Goal: Contribute content: Contribute content

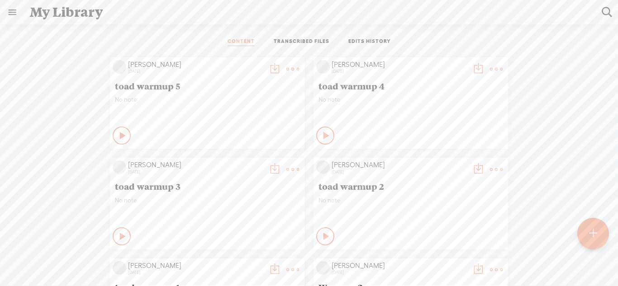
click at [600, 226] on div at bounding box center [593, 234] width 32 height 32
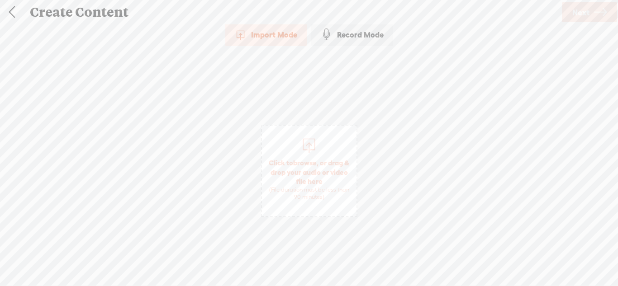
click at [352, 31] on div "Record Mode" at bounding box center [352, 35] width 82 height 23
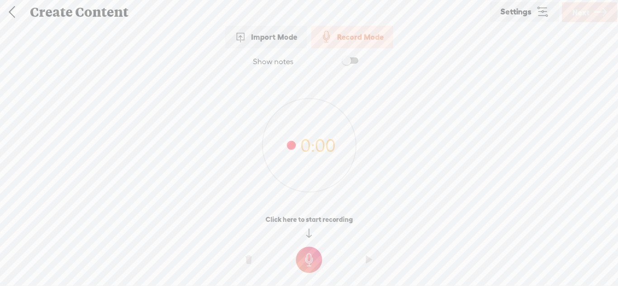
click at [310, 260] on t at bounding box center [309, 260] width 26 height 26
click at [310, 260] on t at bounding box center [309, 266] width 26 height 26
click at [305, 250] on t at bounding box center [309, 260] width 26 height 26
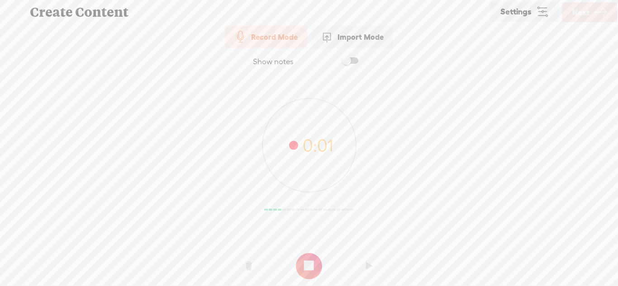
click at [305, 250] on div at bounding box center [309, 262] width 618 height 27
click at [305, 260] on t at bounding box center [309, 266] width 26 height 26
click at [308, 261] on t at bounding box center [309, 260] width 26 height 26
click at [308, 261] on t at bounding box center [309, 266] width 26 height 26
click at [584, 17] on span "Next" at bounding box center [580, 12] width 17 height 23
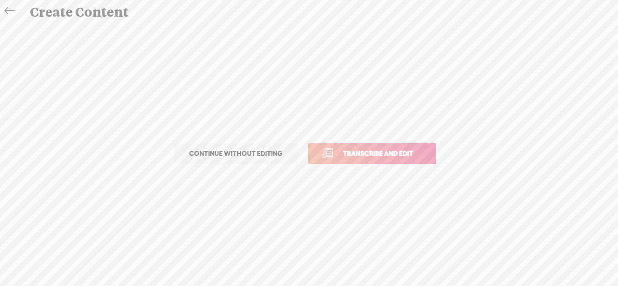
click at [395, 151] on span "Transcribe and edit" at bounding box center [377, 153] width 89 height 10
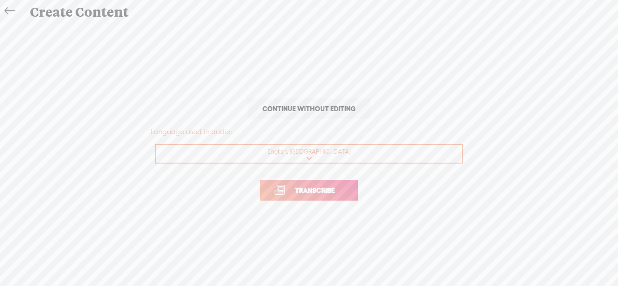
click at [350, 184] on link "Transcribe" at bounding box center [309, 190] width 98 height 21
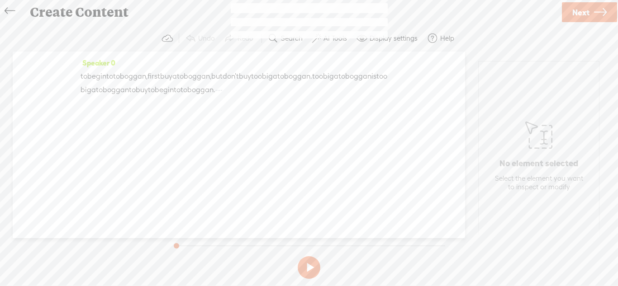
click at [404, 157] on div "Speaker 0 to begin to toboggan, first buy a toboggan, but don't buy too big a t…" at bounding box center [239, 145] width 452 height 187
drag, startPoint x: 319, startPoint y: 94, endPoint x: 307, endPoint y: 91, distance: 12.0
click at [307, 91] on div "to begin to toboggan, first buy a toboggan, but don't buy too big a toboggan. t…" at bounding box center [238, 83] width 317 height 27
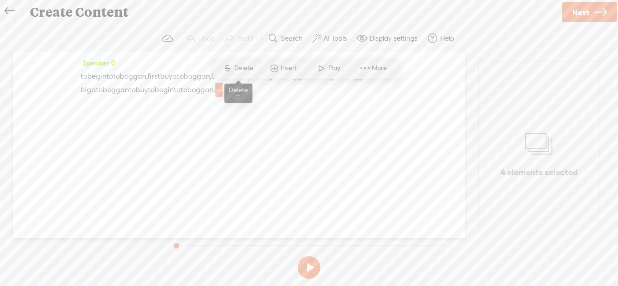
click at [246, 69] on span "Delete" at bounding box center [244, 68] width 21 height 9
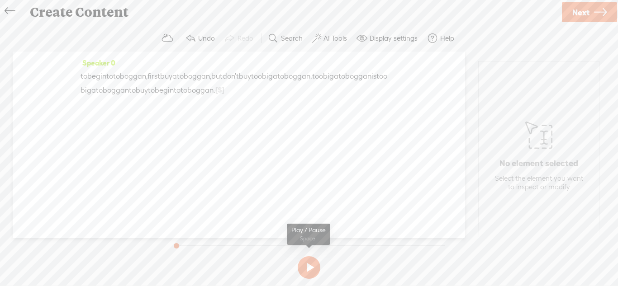
click at [307, 265] on button at bounding box center [309, 267] width 23 height 23
click at [575, 20] on span "Next" at bounding box center [580, 12] width 17 height 23
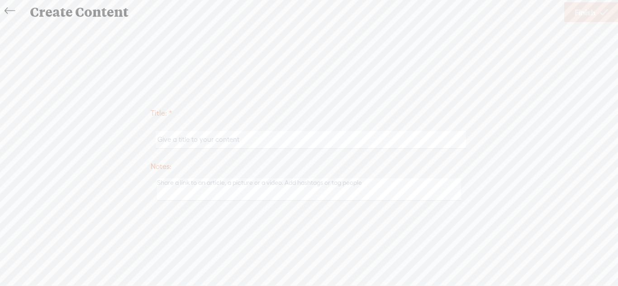
click at [401, 137] on input "text" at bounding box center [311, 140] width 310 height 18
type input "toboggan 1"
click at [578, 18] on span "Finish" at bounding box center [584, 12] width 21 height 23
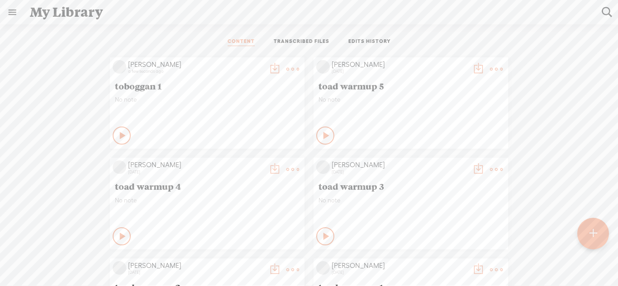
click at [595, 224] on t at bounding box center [593, 234] width 8 height 20
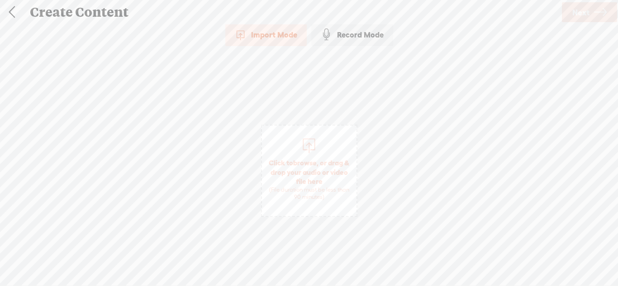
click at [354, 40] on div "Record Mode" at bounding box center [352, 35] width 82 height 23
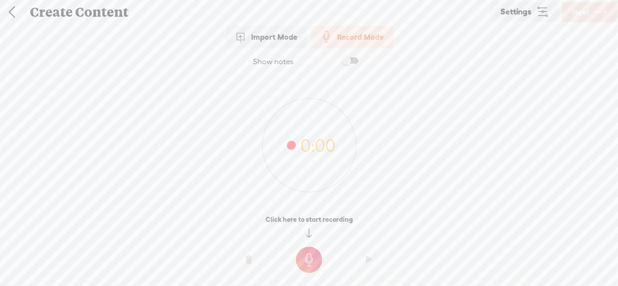
click at [316, 258] on t at bounding box center [309, 260] width 26 height 26
click at [316, 258] on t at bounding box center [309, 266] width 26 height 26
click at [312, 256] on t at bounding box center [309, 260] width 26 height 26
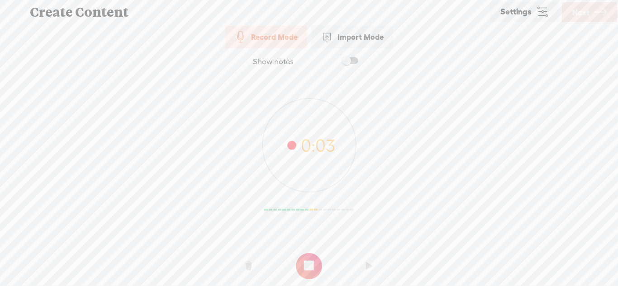
click at [312, 256] on t at bounding box center [309, 266] width 26 height 26
click at [312, 256] on t at bounding box center [309, 260] width 26 height 26
click at [312, 256] on t at bounding box center [309, 266] width 26 height 26
click at [302, 260] on t at bounding box center [309, 260] width 26 height 26
click at [302, 260] on t at bounding box center [309, 266] width 26 height 26
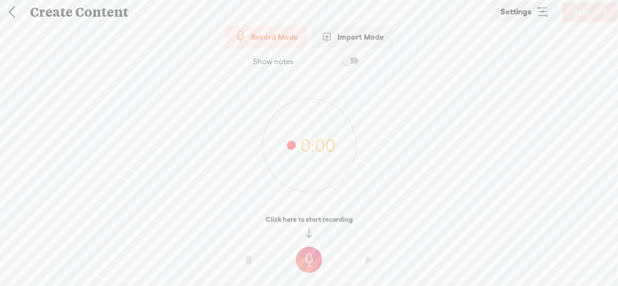
click at [318, 253] on t at bounding box center [309, 260] width 26 height 26
click at [318, 251] on div at bounding box center [309, 262] width 618 height 27
click at [314, 259] on t at bounding box center [309, 266] width 26 height 26
click at [311, 257] on t at bounding box center [309, 260] width 26 height 26
click at [311, 257] on t at bounding box center [309, 266] width 26 height 26
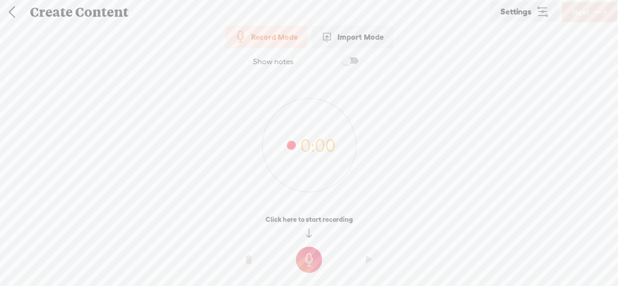
click at [301, 255] on t at bounding box center [309, 260] width 26 height 26
click at [301, 255] on o at bounding box center [309, 266] width 36 height 27
click at [306, 265] on t at bounding box center [309, 260] width 26 height 26
click at [306, 265] on t at bounding box center [309, 266] width 26 height 26
click at [313, 251] on t at bounding box center [309, 260] width 26 height 26
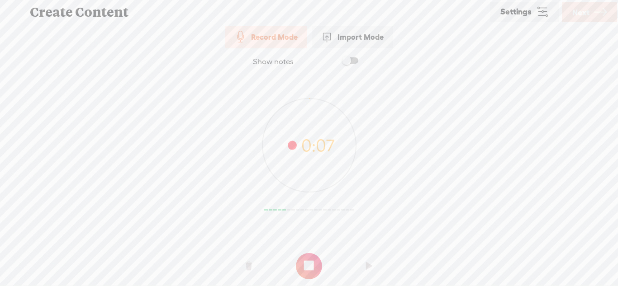
click at [313, 251] on div at bounding box center [309, 262] width 618 height 27
click at [309, 259] on t at bounding box center [309, 266] width 26 height 26
click at [303, 250] on t at bounding box center [309, 260] width 26 height 26
click at [303, 250] on div at bounding box center [309, 262] width 618 height 27
click at [305, 253] on o at bounding box center [309, 266] width 36 height 27
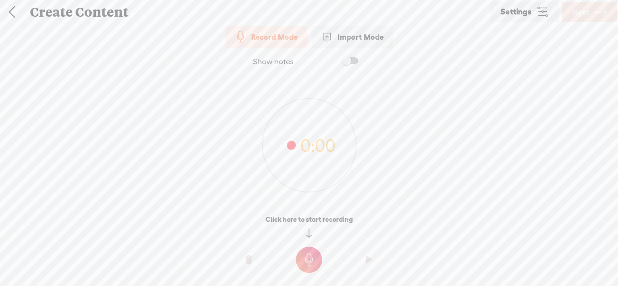
click at [306, 258] on t at bounding box center [309, 260] width 26 height 26
click at [300, 255] on t at bounding box center [309, 260] width 26 height 26
click at [300, 255] on t at bounding box center [309, 266] width 26 height 26
click at [304, 247] on t at bounding box center [309, 260] width 26 height 26
click at [306, 250] on div at bounding box center [309, 262] width 618 height 27
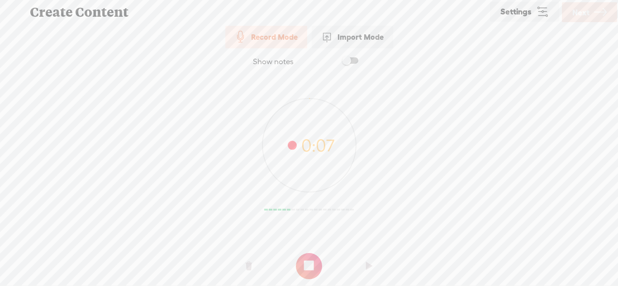
click at [306, 260] on t at bounding box center [309, 266] width 26 height 26
click at [298, 255] on t at bounding box center [309, 260] width 26 height 26
click at [298, 255] on o at bounding box center [309, 266] width 36 height 27
click at [318, 257] on t at bounding box center [309, 260] width 26 height 26
click at [318, 257] on t at bounding box center [309, 266] width 26 height 26
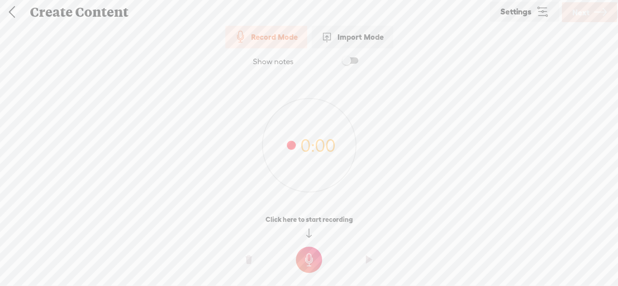
click at [304, 260] on t at bounding box center [309, 260] width 26 height 26
click at [304, 260] on t at bounding box center [309, 266] width 26 height 26
click at [302, 254] on t at bounding box center [309, 260] width 26 height 26
click at [308, 269] on t at bounding box center [309, 266] width 26 height 26
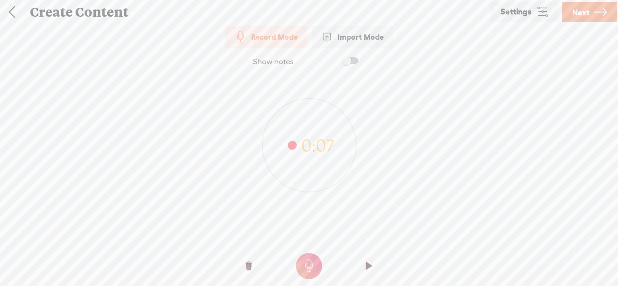
click at [597, 20] on icon at bounding box center [600, 12] width 13 height 23
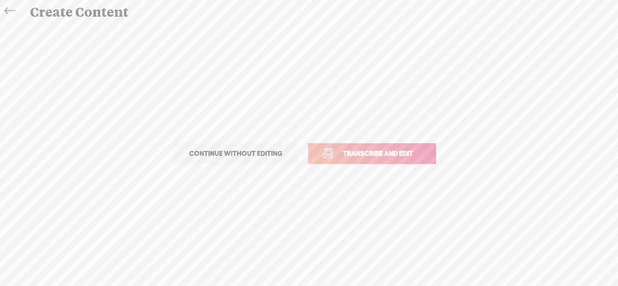
click at [413, 160] on link "Transcribe and edit" at bounding box center [372, 153] width 128 height 21
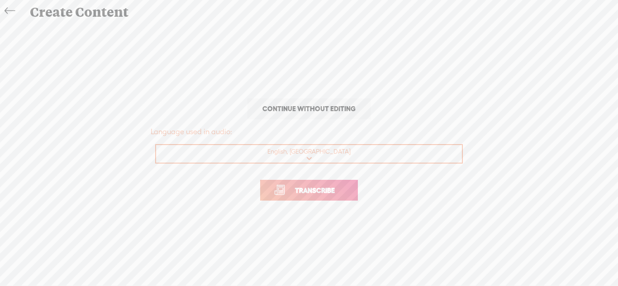
click at [350, 188] on link "Transcribe" at bounding box center [309, 190] width 98 height 21
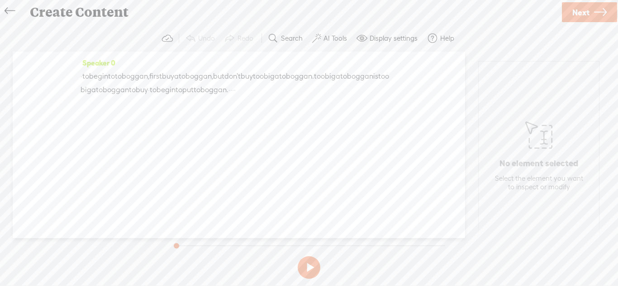
click at [150, 92] on span "·" at bounding box center [149, 90] width 2 height 14
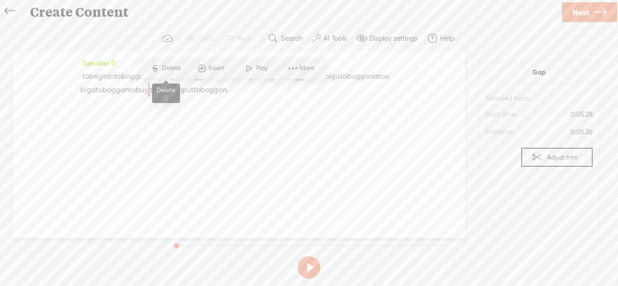
click at [181, 75] on span "S Delete" at bounding box center [165, 68] width 45 height 16
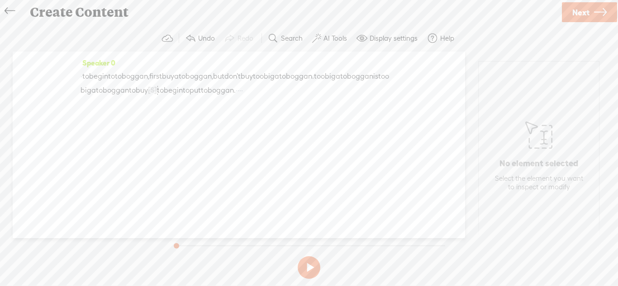
drag, startPoint x: 358, startPoint y: 89, endPoint x: 340, endPoint y: 90, distance: 17.6
click at [340, 90] on div "· to begin to toboggan, first buy a toboggan, but don't buy too big a toboggan.…" at bounding box center [238, 84] width 317 height 28
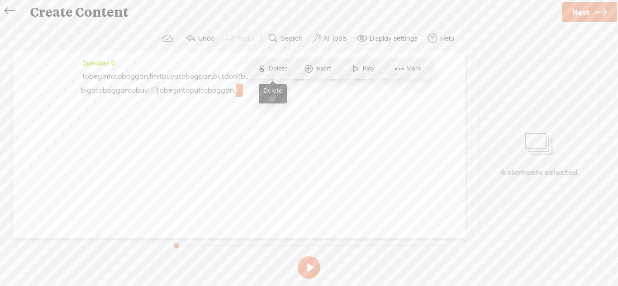
click at [282, 73] on span "S Delete" at bounding box center [272, 69] width 45 height 16
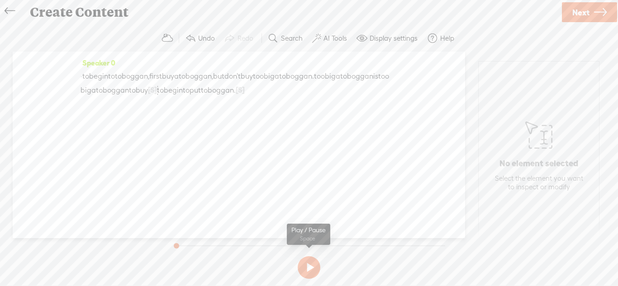
click at [313, 267] on button at bounding box center [309, 267] width 23 height 23
click at [595, 18] on icon at bounding box center [600, 12] width 13 height 23
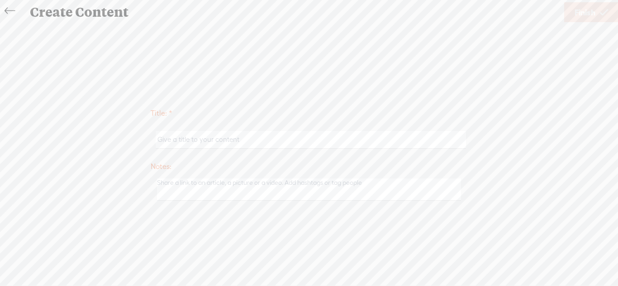
click at [396, 135] on input "text" at bounding box center [311, 140] width 310 height 18
type input "toboggan 2"
click at [581, 17] on span "Finish" at bounding box center [584, 12] width 21 height 23
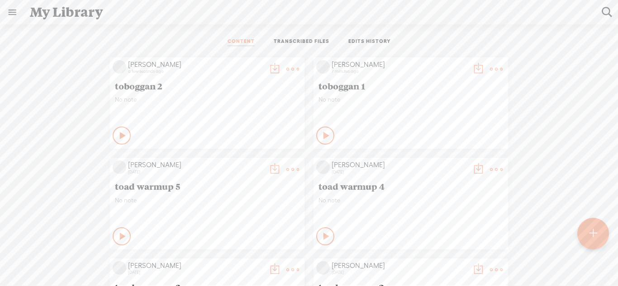
click at [592, 225] on t at bounding box center [593, 234] width 8 height 20
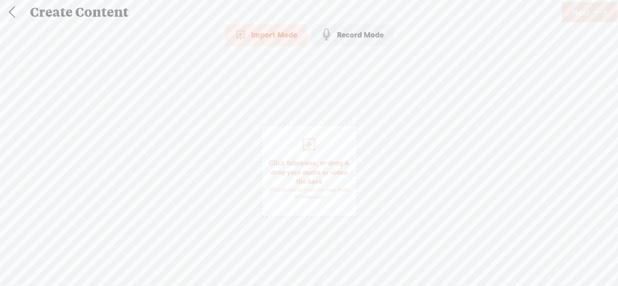
click at [330, 40] on span at bounding box center [327, 35] width 12 height 12
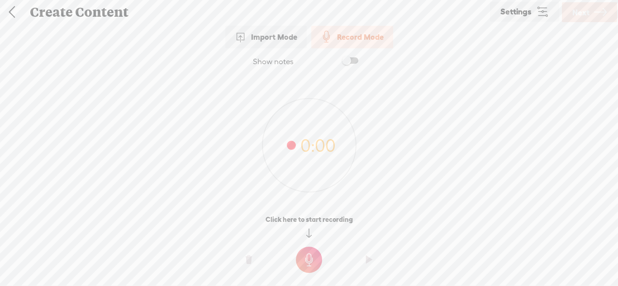
click at [305, 255] on t at bounding box center [309, 260] width 26 height 26
click at [305, 255] on t at bounding box center [309, 266] width 26 height 26
click at [312, 255] on t at bounding box center [309, 260] width 26 height 26
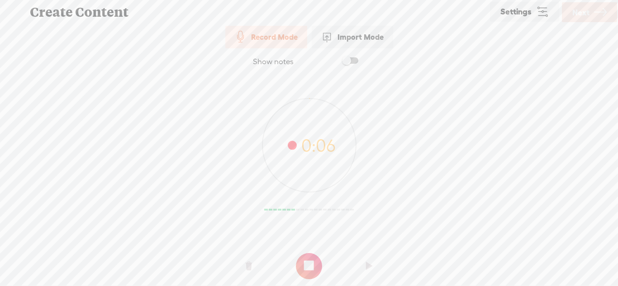
click at [312, 255] on t at bounding box center [309, 266] width 26 height 26
click at [305, 266] on t at bounding box center [309, 260] width 26 height 26
click at [305, 266] on t at bounding box center [309, 266] width 26 height 26
click at [305, 253] on t at bounding box center [309, 260] width 26 height 26
click at [305, 253] on t at bounding box center [309, 266] width 26 height 26
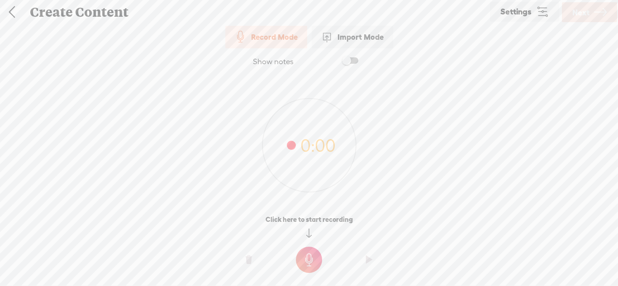
click at [308, 248] on t at bounding box center [309, 260] width 26 height 26
click at [310, 264] on t at bounding box center [309, 266] width 26 height 26
click at [311, 255] on t at bounding box center [309, 260] width 26 height 26
click at [311, 255] on t at bounding box center [309, 266] width 26 height 26
click at [307, 250] on t at bounding box center [309, 260] width 26 height 26
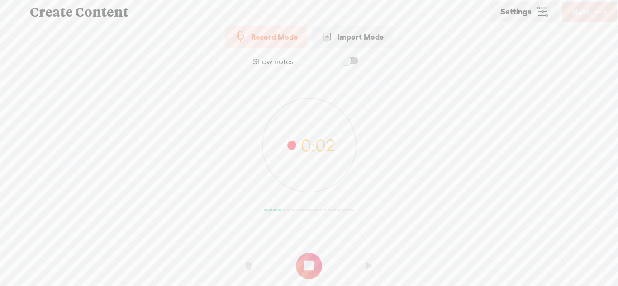
click at [307, 253] on o at bounding box center [309, 266] width 36 height 27
click at [118, 111] on div "0:02" at bounding box center [309, 140] width 618 height 128
click at [305, 261] on t at bounding box center [309, 260] width 26 height 26
click at [305, 261] on t at bounding box center [309, 266] width 26 height 26
click at [310, 254] on t at bounding box center [309, 260] width 26 height 26
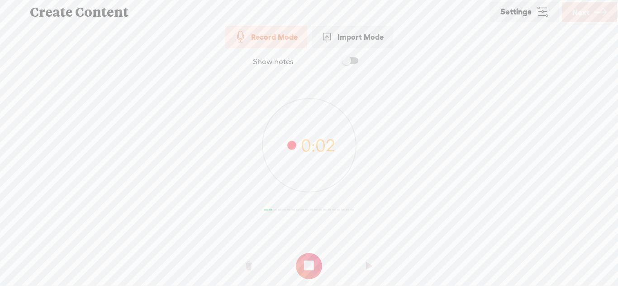
click at [311, 258] on t at bounding box center [309, 266] width 26 height 26
click at [305, 260] on t at bounding box center [309, 260] width 26 height 26
click at [305, 260] on t at bounding box center [309, 266] width 26 height 26
click at [316, 250] on t at bounding box center [309, 260] width 26 height 26
click at [316, 253] on o at bounding box center [309, 266] width 36 height 27
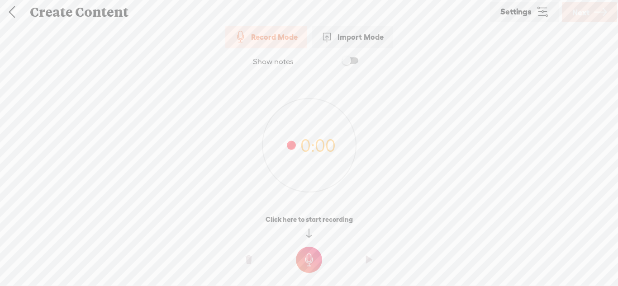
click at [300, 264] on t at bounding box center [309, 260] width 26 height 26
click at [300, 264] on t at bounding box center [309, 266] width 26 height 26
click at [312, 258] on t at bounding box center [309, 260] width 26 height 26
click at [309, 264] on t at bounding box center [309, 260] width 26 height 26
click at [309, 264] on t at bounding box center [309, 266] width 26 height 26
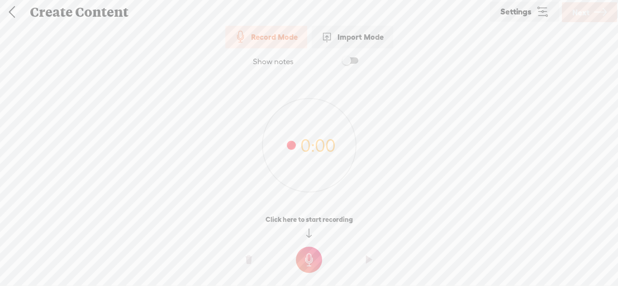
click at [310, 257] on t at bounding box center [309, 260] width 26 height 26
click at [310, 257] on t at bounding box center [309, 266] width 26 height 26
click at [309, 260] on t at bounding box center [309, 260] width 26 height 26
click at [309, 260] on t at bounding box center [309, 266] width 26 height 26
click at [303, 257] on t at bounding box center [309, 260] width 26 height 26
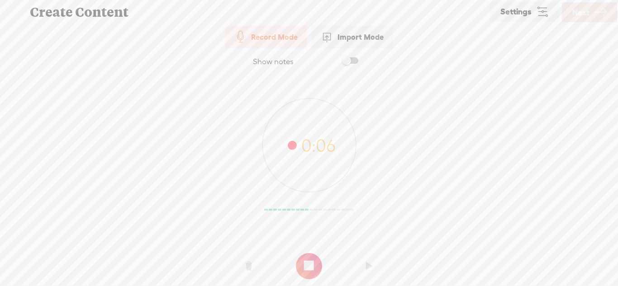
click at [303, 257] on t at bounding box center [309, 266] width 26 height 26
click at [311, 254] on t at bounding box center [309, 260] width 26 height 26
click at [311, 254] on t at bounding box center [309, 266] width 26 height 26
click at [317, 257] on t at bounding box center [309, 260] width 26 height 26
click at [317, 257] on t at bounding box center [309, 266] width 26 height 26
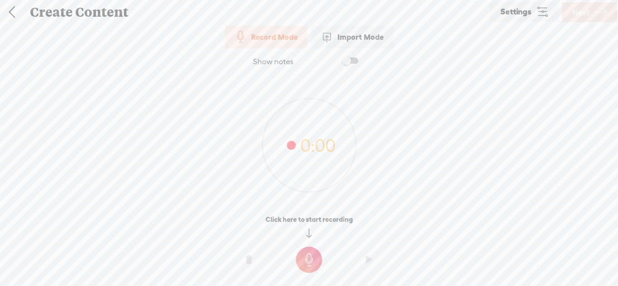
click at [301, 264] on t at bounding box center [309, 260] width 26 height 26
click at [301, 264] on t at bounding box center [309, 266] width 26 height 26
click at [316, 255] on t at bounding box center [309, 260] width 26 height 26
click at [316, 255] on t at bounding box center [309, 266] width 26 height 26
click at [305, 253] on t at bounding box center [309, 260] width 26 height 26
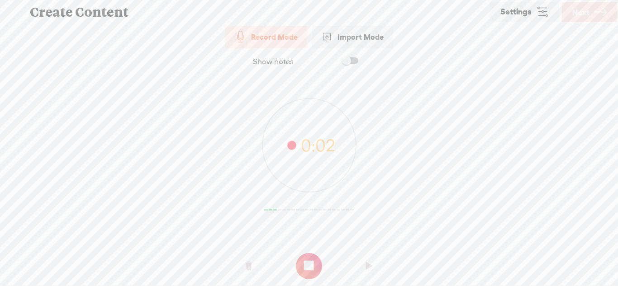
click at [305, 253] on t at bounding box center [309, 266] width 26 height 26
click at [301, 263] on t at bounding box center [309, 260] width 26 height 26
click at [301, 263] on t at bounding box center [309, 266] width 26 height 26
click at [310, 265] on t at bounding box center [309, 260] width 26 height 26
click at [310, 265] on t at bounding box center [309, 266] width 26 height 26
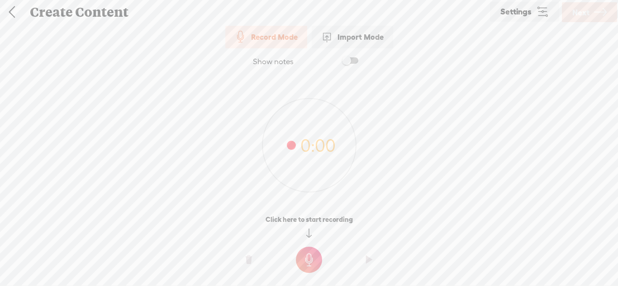
click at [306, 255] on t at bounding box center [309, 260] width 26 height 26
click at [306, 255] on t at bounding box center [309, 266] width 26 height 26
click at [307, 259] on t at bounding box center [309, 260] width 26 height 26
click at [307, 259] on t at bounding box center [309, 266] width 26 height 26
click at [300, 259] on t at bounding box center [309, 260] width 26 height 26
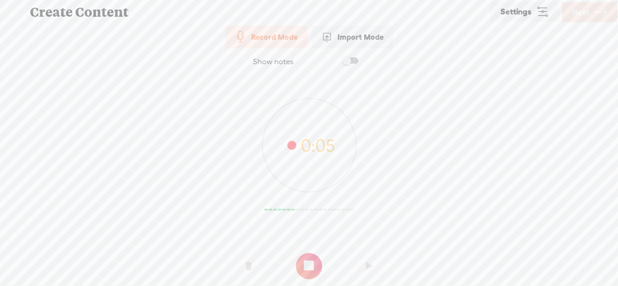
click at [300, 259] on t at bounding box center [309, 266] width 26 height 26
click at [305, 264] on t at bounding box center [309, 260] width 26 height 26
click at [305, 264] on t at bounding box center [309, 266] width 26 height 26
click at [576, 13] on span "Next" at bounding box center [580, 12] width 17 height 23
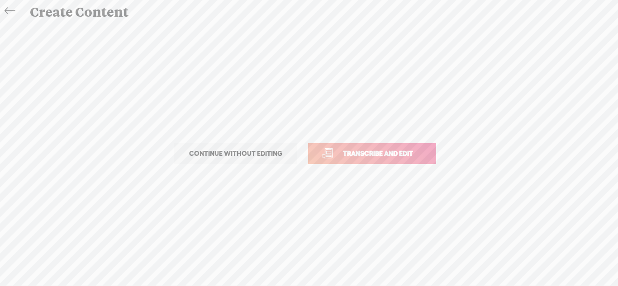
click at [402, 160] on link "Transcribe and edit" at bounding box center [372, 153] width 128 height 21
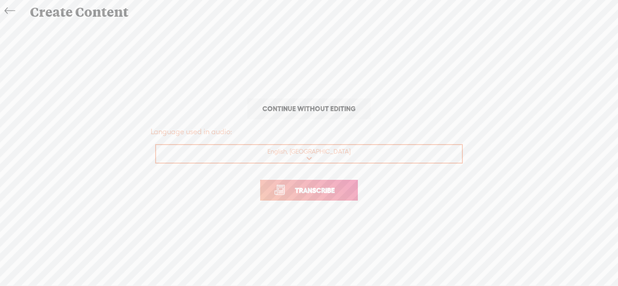
click at [315, 192] on span "Transcribe" at bounding box center [314, 190] width 59 height 10
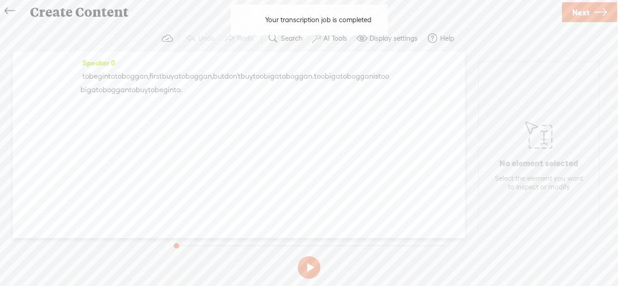
click at [82, 79] on span "·" at bounding box center [81, 77] width 2 height 14
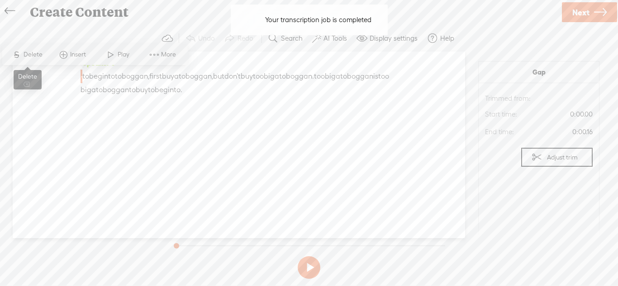
click at [31, 56] on span "Delete" at bounding box center [34, 54] width 21 height 9
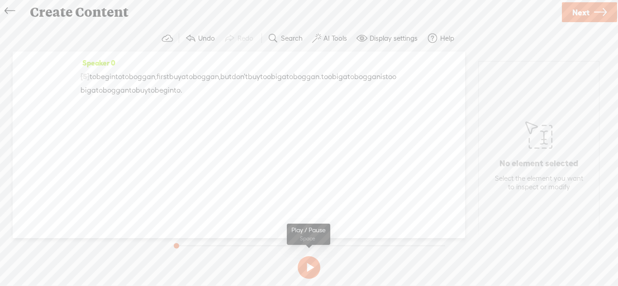
click at [298, 269] on button at bounding box center [309, 267] width 23 height 23
click at [9, 11] on icon at bounding box center [10, 11] width 10 height 20
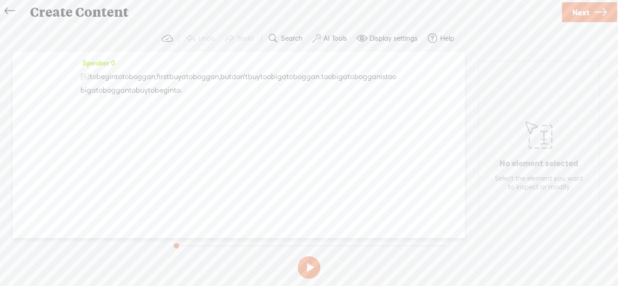
click at [587, 19] on span "Next" at bounding box center [580, 12] width 17 height 23
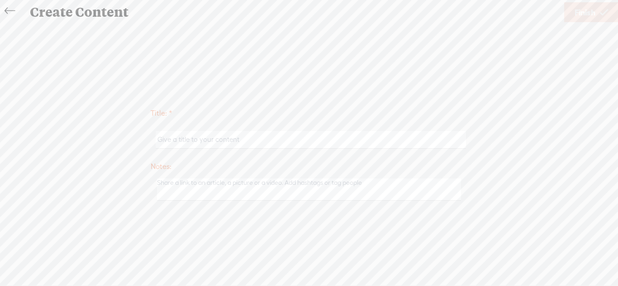
click at [364, 134] on input "text" at bounding box center [311, 140] width 310 height 18
type input "toboggan 3"
click at [572, 12] on link "Finish" at bounding box center [591, 12] width 54 height 20
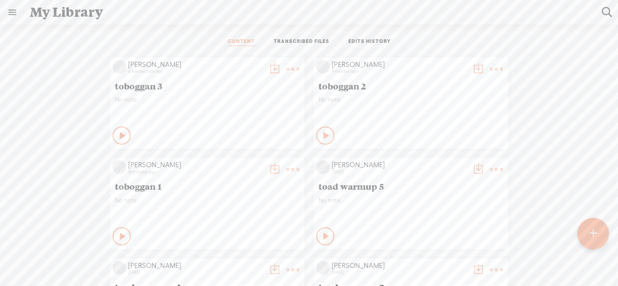
click at [600, 241] on div at bounding box center [592, 233] width 33 height 33
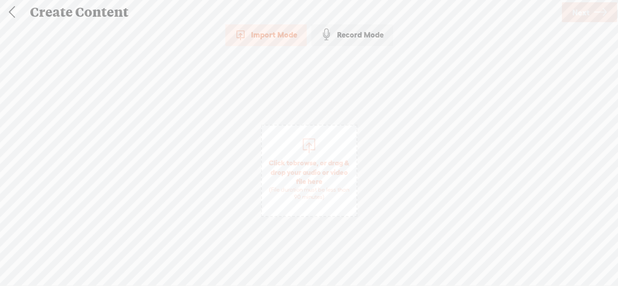
click at [356, 39] on div "Record Mode" at bounding box center [352, 35] width 82 height 23
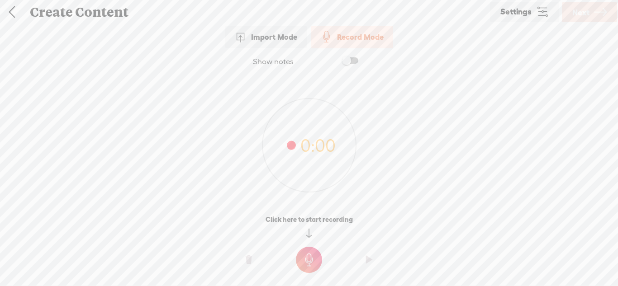
click at [306, 278] on div "Show notes 0:00 0:00 0:00 Click here to start recording" at bounding box center [309, 164] width 618 height 233
click at [305, 274] on div "Show notes 0:00 0:00 0:00 Click here to start recording" at bounding box center [309, 164] width 618 height 233
click at [307, 268] on t at bounding box center [309, 260] width 26 height 26
click at [307, 268] on t at bounding box center [309, 266] width 26 height 26
click at [308, 262] on t at bounding box center [309, 260] width 26 height 26
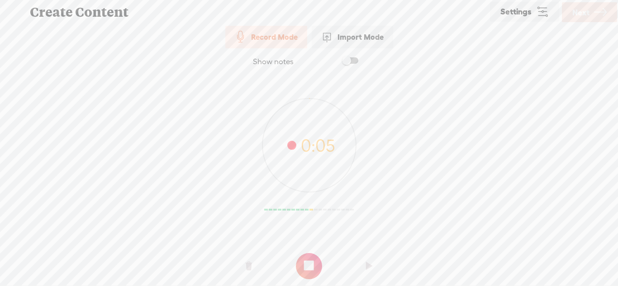
click at [308, 262] on t at bounding box center [309, 266] width 26 height 26
click at [578, 21] on link "Next" at bounding box center [589, 12] width 55 height 20
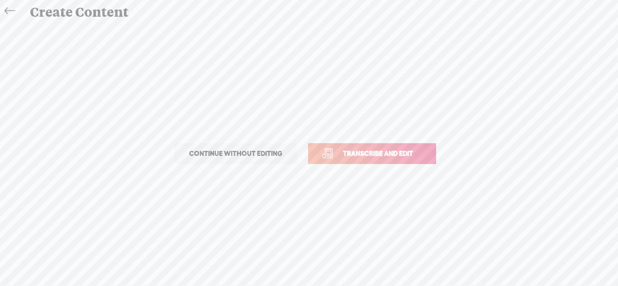
click at [401, 152] on span "Transcribe and edit" at bounding box center [377, 153] width 89 height 10
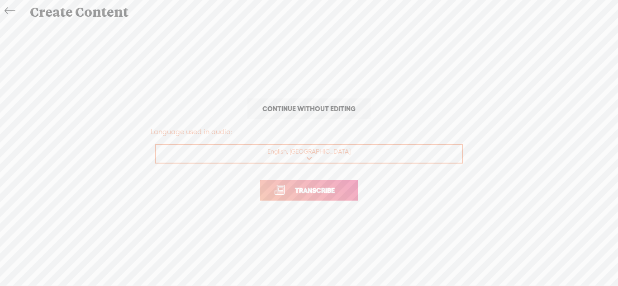
click at [347, 186] on link "Transcribe" at bounding box center [309, 190] width 98 height 21
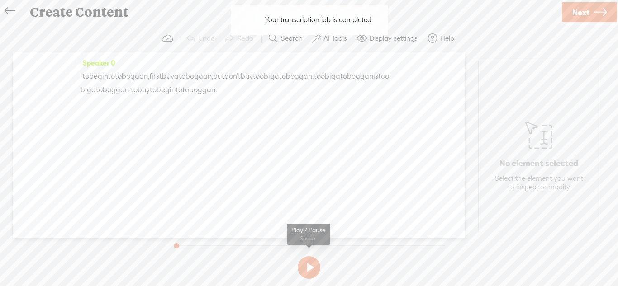
click at [307, 263] on button at bounding box center [309, 267] width 23 height 23
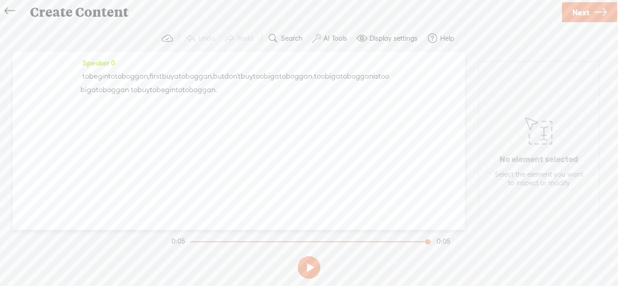
click at [131, 92] on span "·" at bounding box center [130, 90] width 2 height 14
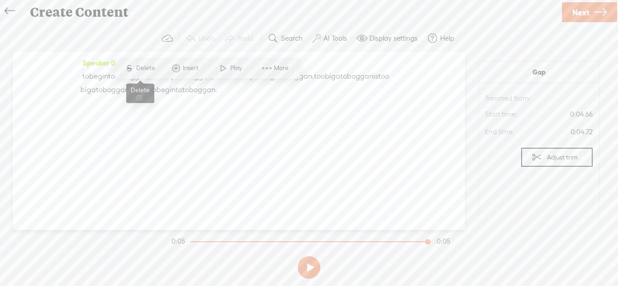
click at [131, 67] on span "S" at bounding box center [130, 68] width 14 height 16
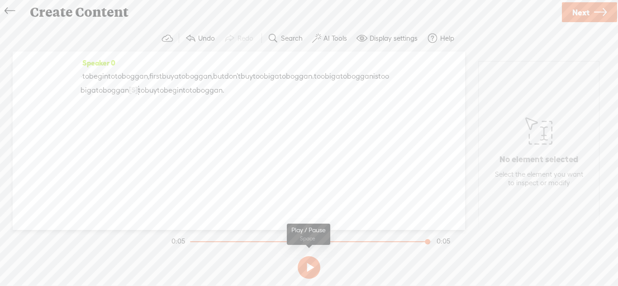
click at [303, 265] on button at bounding box center [309, 267] width 23 height 23
click at [583, 16] on span "Next" at bounding box center [580, 12] width 17 height 23
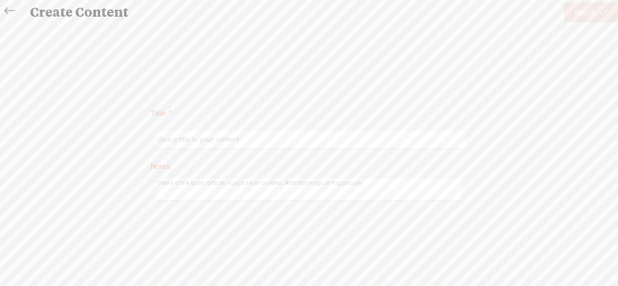
click at [388, 135] on input "text" at bounding box center [311, 140] width 310 height 18
type input "toboggan 4"
click at [377, 194] on textarea at bounding box center [309, 190] width 304 height 22
type textarea "maybe submit this one"
click at [589, 13] on span "Finish" at bounding box center [584, 12] width 21 height 23
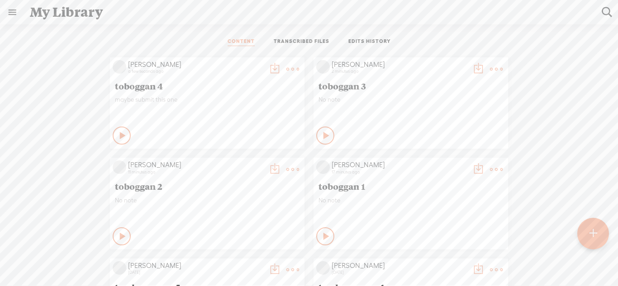
click at [585, 228] on div at bounding box center [593, 234] width 32 height 32
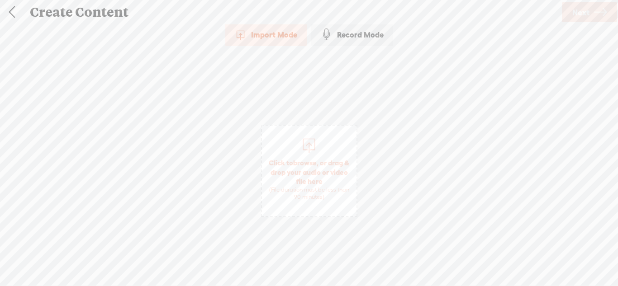
click at [345, 37] on div "Record Mode" at bounding box center [352, 35] width 82 height 23
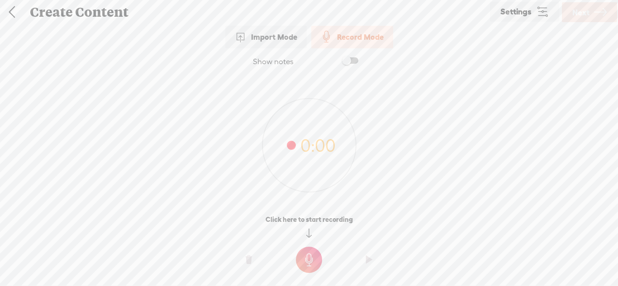
click at [299, 257] on t at bounding box center [309, 260] width 26 height 26
click at [299, 257] on t at bounding box center [309, 266] width 26 height 26
click at [314, 263] on t at bounding box center [309, 260] width 26 height 26
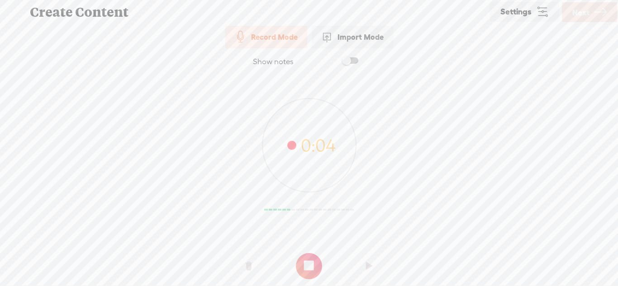
click at [314, 263] on t at bounding box center [309, 266] width 26 height 26
click at [312, 262] on t at bounding box center [309, 260] width 26 height 26
click at [312, 262] on t at bounding box center [309, 266] width 26 height 26
click at [311, 263] on t at bounding box center [309, 260] width 26 height 26
click at [311, 263] on t at bounding box center [309, 266] width 26 height 26
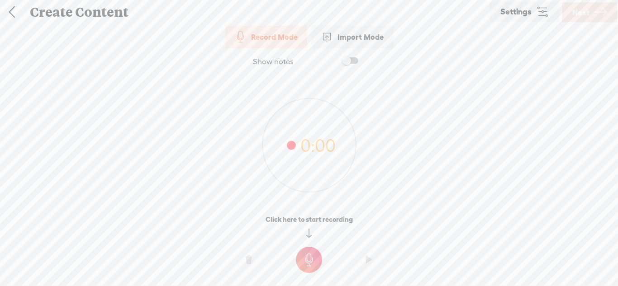
click at [312, 265] on t at bounding box center [309, 260] width 26 height 26
click at [312, 265] on t at bounding box center [309, 266] width 26 height 26
click at [304, 251] on t at bounding box center [309, 260] width 26 height 26
click at [304, 251] on div at bounding box center [309, 262] width 618 height 27
click at [312, 272] on t at bounding box center [309, 266] width 26 height 26
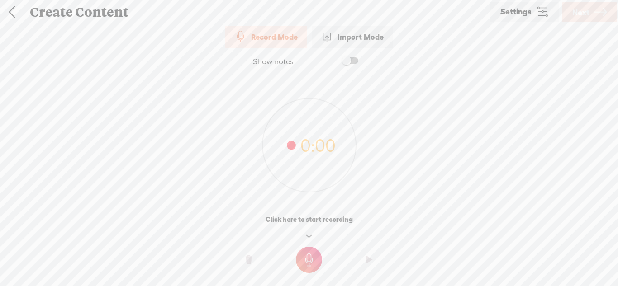
click at [309, 250] on t at bounding box center [309, 260] width 26 height 26
click at [308, 266] on t at bounding box center [309, 266] width 26 height 26
click at [313, 256] on t at bounding box center [309, 260] width 26 height 26
click at [313, 256] on t at bounding box center [309, 266] width 26 height 26
click at [309, 256] on t at bounding box center [309, 260] width 26 height 26
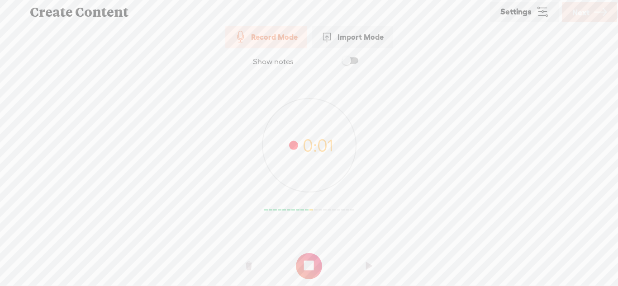
click at [309, 256] on t at bounding box center [309, 266] width 26 height 26
click at [312, 257] on t at bounding box center [309, 260] width 26 height 26
click at [312, 257] on t at bounding box center [309, 266] width 26 height 26
click at [313, 257] on t at bounding box center [309, 260] width 26 height 26
click at [313, 257] on t at bounding box center [309, 266] width 26 height 26
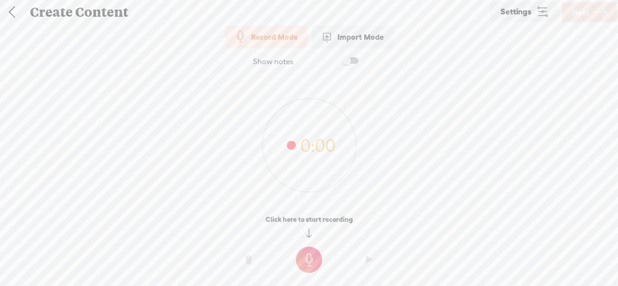
click at [317, 256] on t at bounding box center [309, 260] width 26 height 26
click at [317, 256] on t at bounding box center [309, 266] width 26 height 26
click at [308, 257] on t at bounding box center [309, 260] width 26 height 26
click at [308, 257] on t at bounding box center [309, 266] width 26 height 26
click at [310, 251] on t at bounding box center [309, 260] width 26 height 26
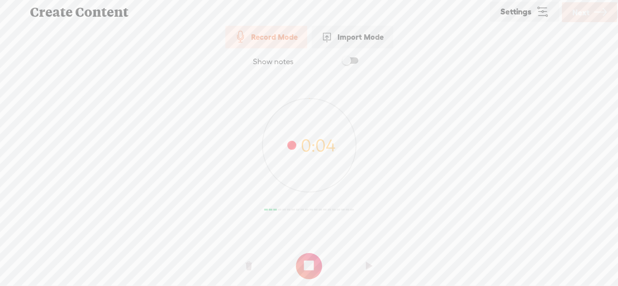
click at [312, 255] on t at bounding box center [309, 266] width 26 height 26
click at [310, 269] on t at bounding box center [309, 260] width 26 height 26
click at [304, 262] on t at bounding box center [309, 266] width 26 height 26
click at [306, 257] on t at bounding box center [309, 260] width 26 height 26
click at [306, 257] on t at bounding box center [309, 266] width 26 height 26
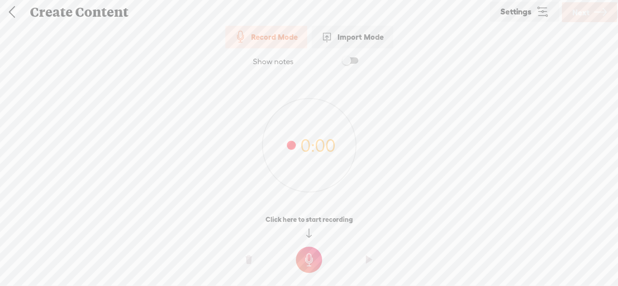
click at [315, 256] on t at bounding box center [309, 260] width 26 height 26
click at [315, 256] on t at bounding box center [309, 266] width 26 height 26
click at [309, 250] on t at bounding box center [309, 260] width 26 height 26
click at [309, 250] on div at bounding box center [309, 262] width 618 height 27
click at [309, 256] on t at bounding box center [309, 266] width 26 height 26
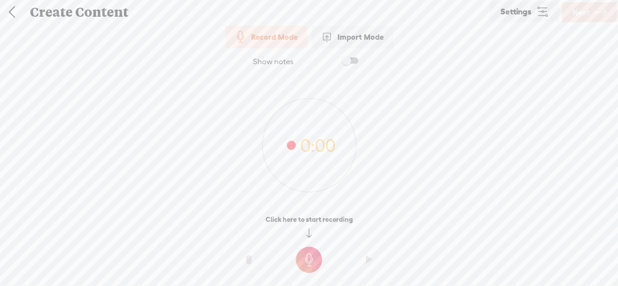
click at [313, 260] on t at bounding box center [309, 260] width 26 height 26
click at [313, 260] on t at bounding box center [309, 266] width 26 height 26
click at [319, 258] on t at bounding box center [309, 260] width 26 height 26
click at [319, 258] on t at bounding box center [309, 266] width 26 height 26
click at [317, 262] on t at bounding box center [309, 260] width 26 height 26
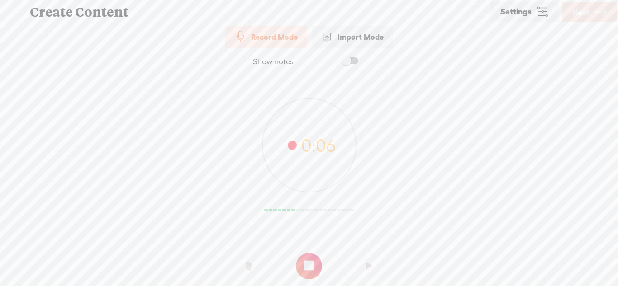
click at [317, 262] on t at bounding box center [309, 266] width 26 height 26
click at [307, 250] on t at bounding box center [309, 260] width 26 height 26
click at [307, 250] on div at bounding box center [309, 262] width 618 height 27
click at [307, 254] on t at bounding box center [309, 266] width 26 height 26
click at [303, 259] on t at bounding box center [309, 260] width 26 height 26
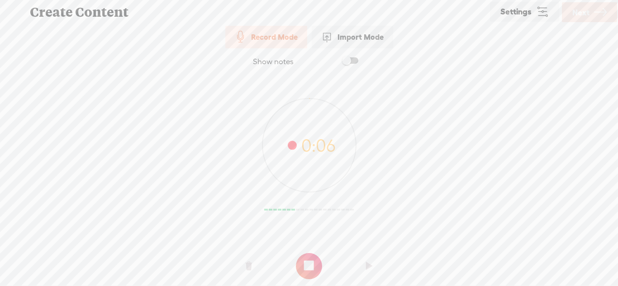
click at [303, 259] on t at bounding box center [309, 266] width 26 height 26
click at [308, 263] on t at bounding box center [309, 260] width 26 height 26
click at [308, 263] on t at bounding box center [309, 266] width 26 height 26
click at [315, 263] on t at bounding box center [309, 260] width 26 height 26
click at [315, 263] on t at bounding box center [309, 266] width 26 height 26
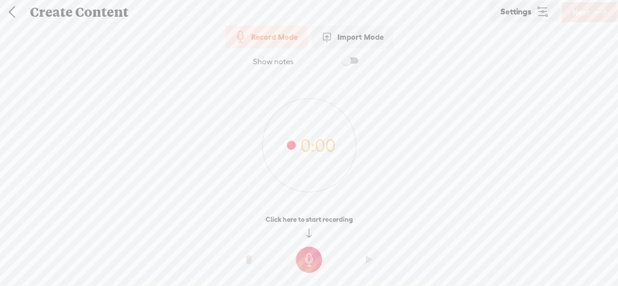
click at [302, 254] on t at bounding box center [309, 260] width 26 height 26
click at [302, 254] on o at bounding box center [309, 266] width 36 height 27
click at [300, 254] on t at bounding box center [309, 260] width 26 height 26
click at [300, 254] on o at bounding box center [309, 266] width 36 height 27
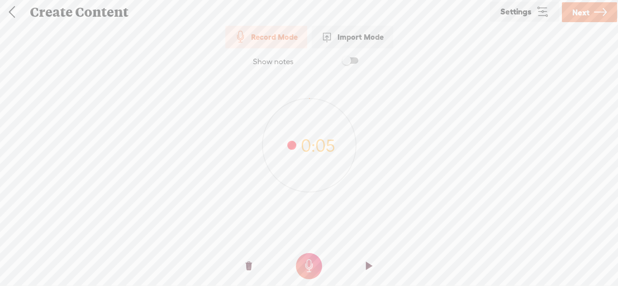
click at [591, 14] on link "Next" at bounding box center [589, 12] width 55 height 20
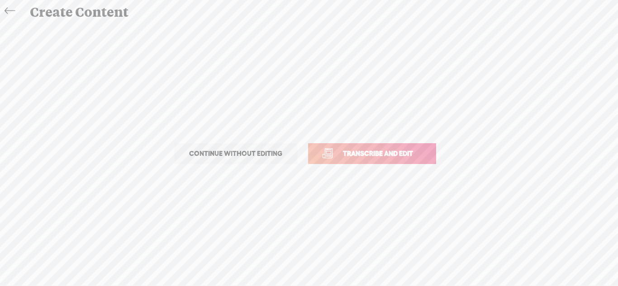
click at [412, 156] on span "Transcribe and edit" at bounding box center [377, 153] width 89 height 10
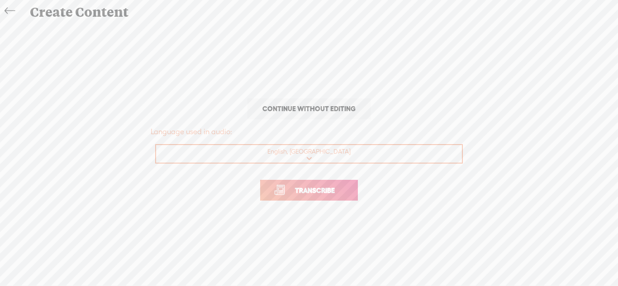
click at [345, 181] on link "Transcribe" at bounding box center [309, 190] width 98 height 21
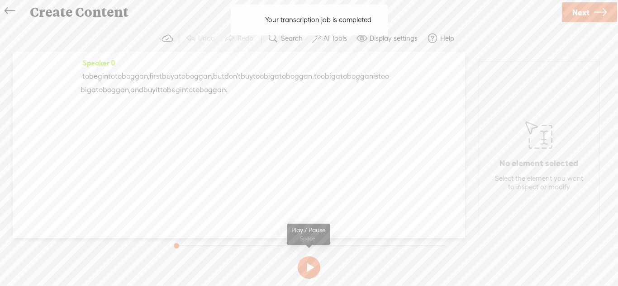
click at [308, 274] on button at bounding box center [309, 267] width 23 height 23
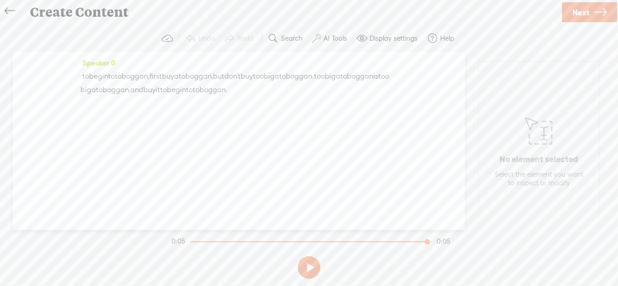
click at [130, 85] on span "toboggan," at bounding box center [113, 90] width 34 height 14
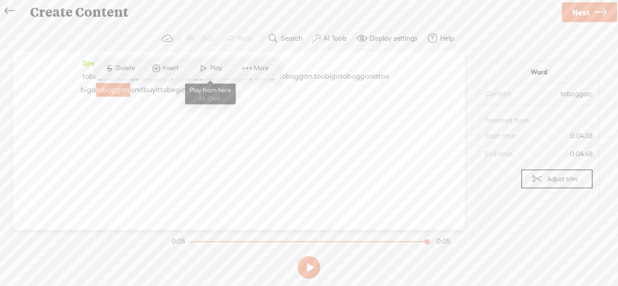
click at [207, 66] on span at bounding box center [204, 68] width 14 height 16
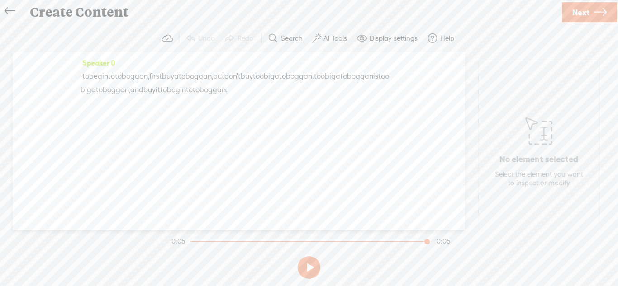
click at [573, 16] on span "Next" at bounding box center [580, 12] width 17 height 23
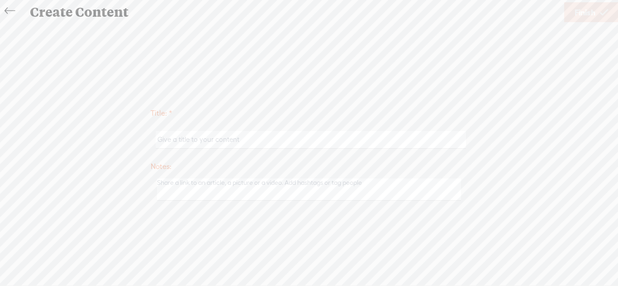
click at [360, 131] on input "text" at bounding box center [311, 140] width 310 height 18
type input "toboggan 5"
click at [597, 14] on link "Finish" at bounding box center [591, 12] width 54 height 20
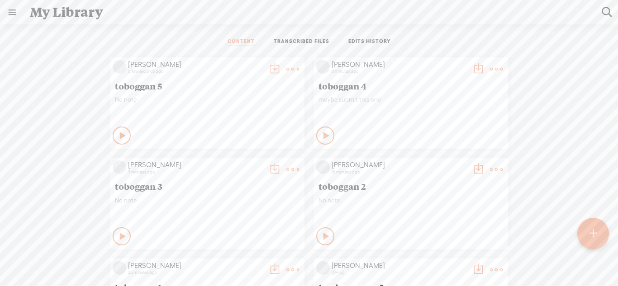
click at [322, 138] on icon at bounding box center [326, 135] width 9 height 9
click at [119, 138] on icon at bounding box center [122, 135] width 9 height 9
click at [286, 72] on t at bounding box center [292, 69] width 13 height 13
click at [237, 163] on link "Download as..." at bounding box center [249, 161] width 90 height 21
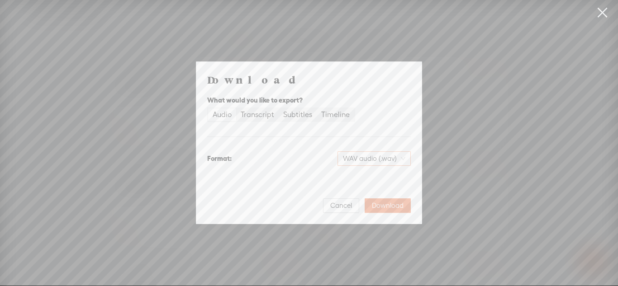
click at [364, 154] on span "WAV audio (.wav)" at bounding box center [374, 159] width 62 height 14
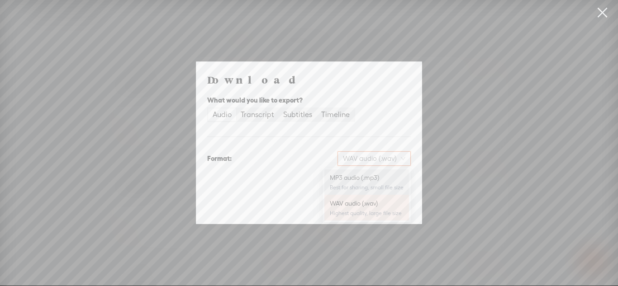
click at [363, 174] on div "MP3 audio (.mp3)" at bounding box center [367, 177] width 74 height 9
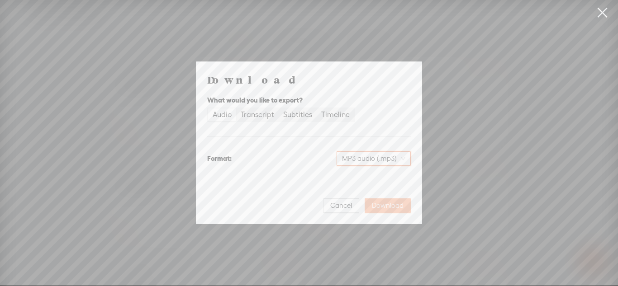
click at [386, 200] on button "Download" at bounding box center [387, 205] width 46 height 14
